Goal: Task Accomplishment & Management: Use online tool/utility

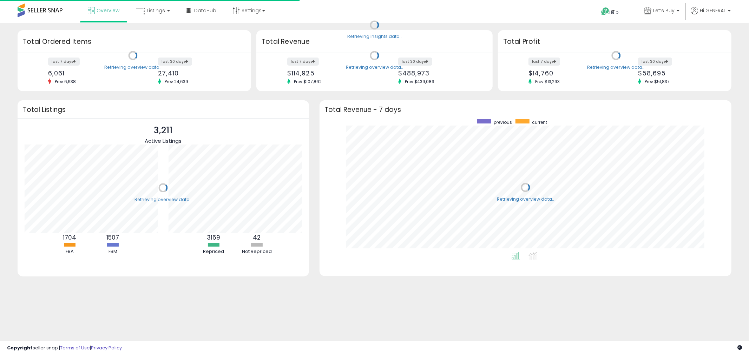
scroll to position [132, 398]
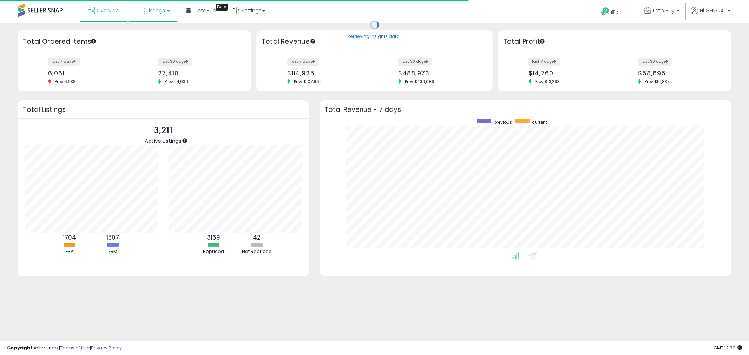
click at [157, 11] on span "Listings" at bounding box center [156, 10] width 18 height 7
click at [159, 29] on link at bounding box center [158, 36] width 48 height 14
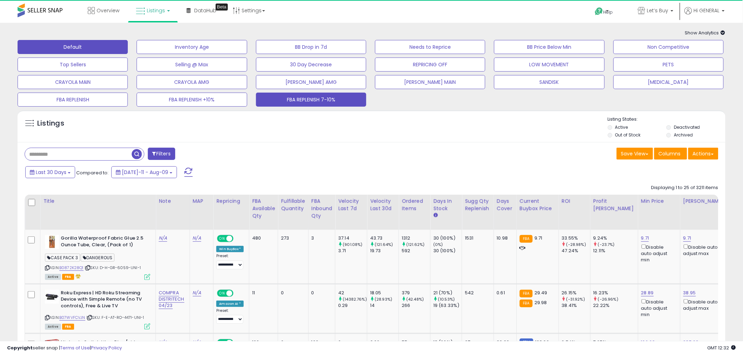
click at [298, 101] on button "FBA REPLENISH 7-10%" at bounding box center [311, 100] width 110 height 14
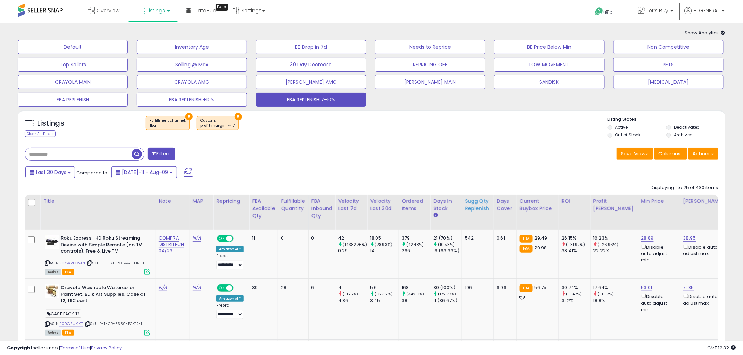
click at [470, 207] on div "Sugg Qty Replenish" at bounding box center [478, 205] width 26 height 15
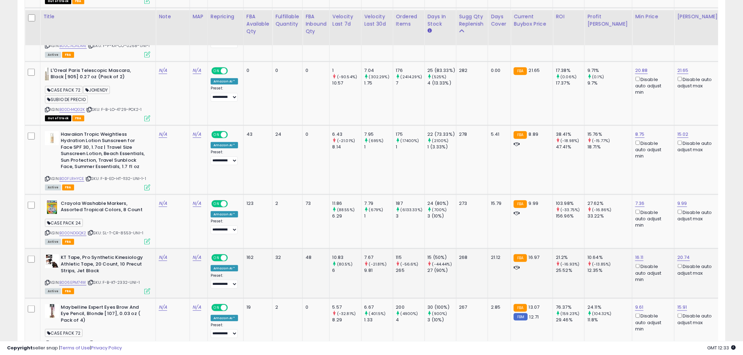
scroll to position [1394, 0]
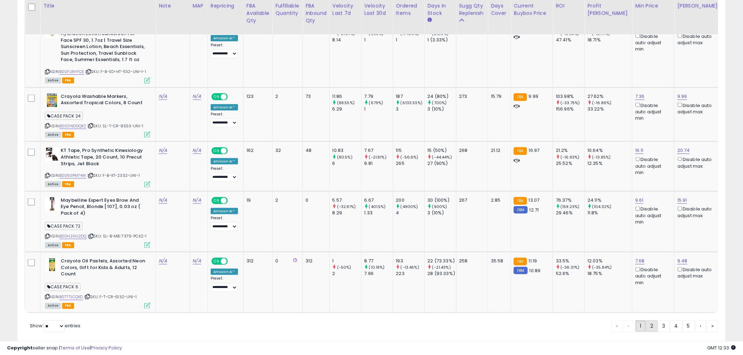
click at [649, 321] on link "2" at bounding box center [652, 327] width 12 height 12
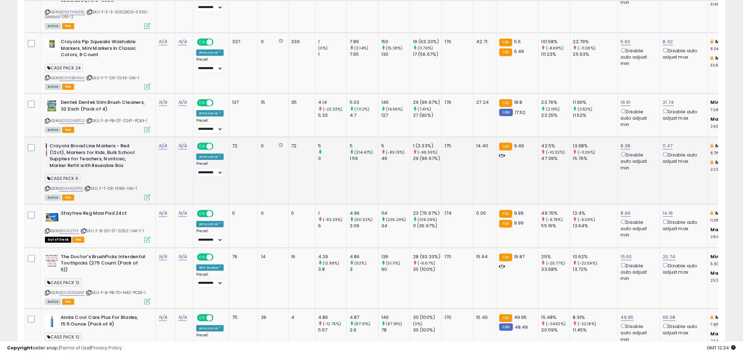
scroll to position [1209, 0]
